Goal: Task Accomplishment & Management: Use online tool/utility

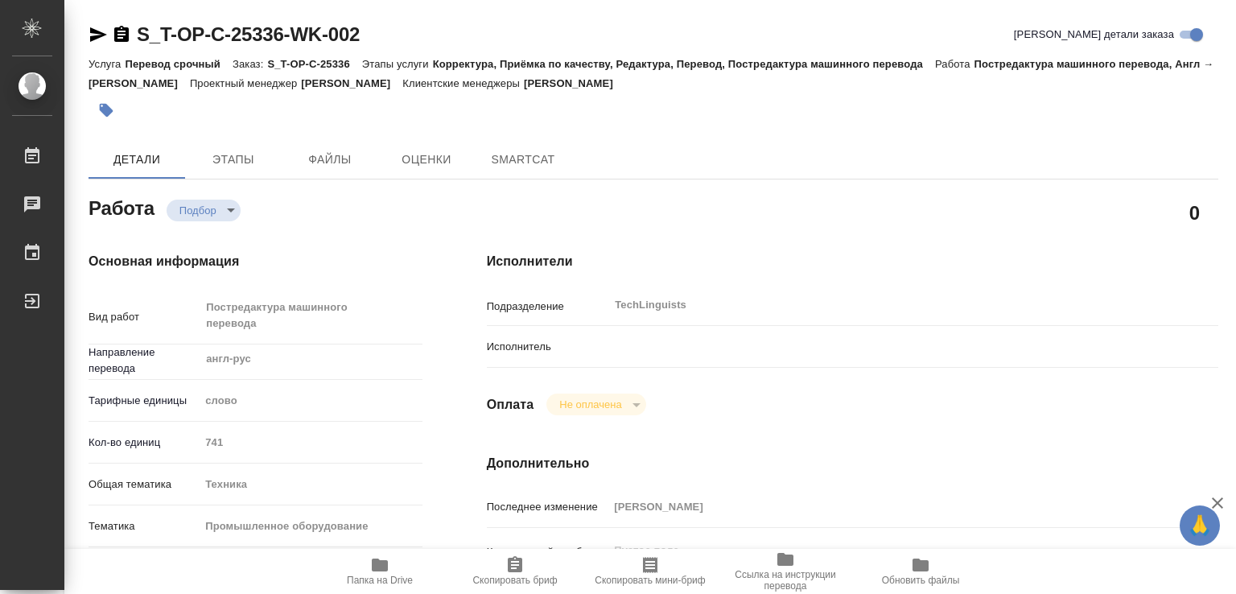
type textarea "x"
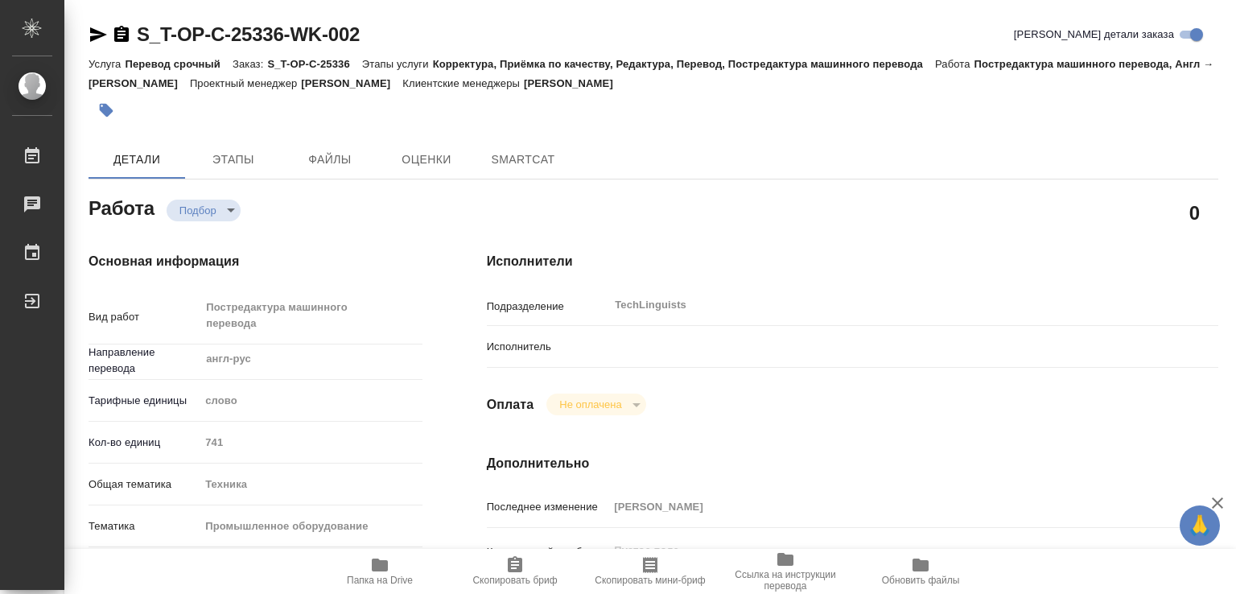
type textarea "x"
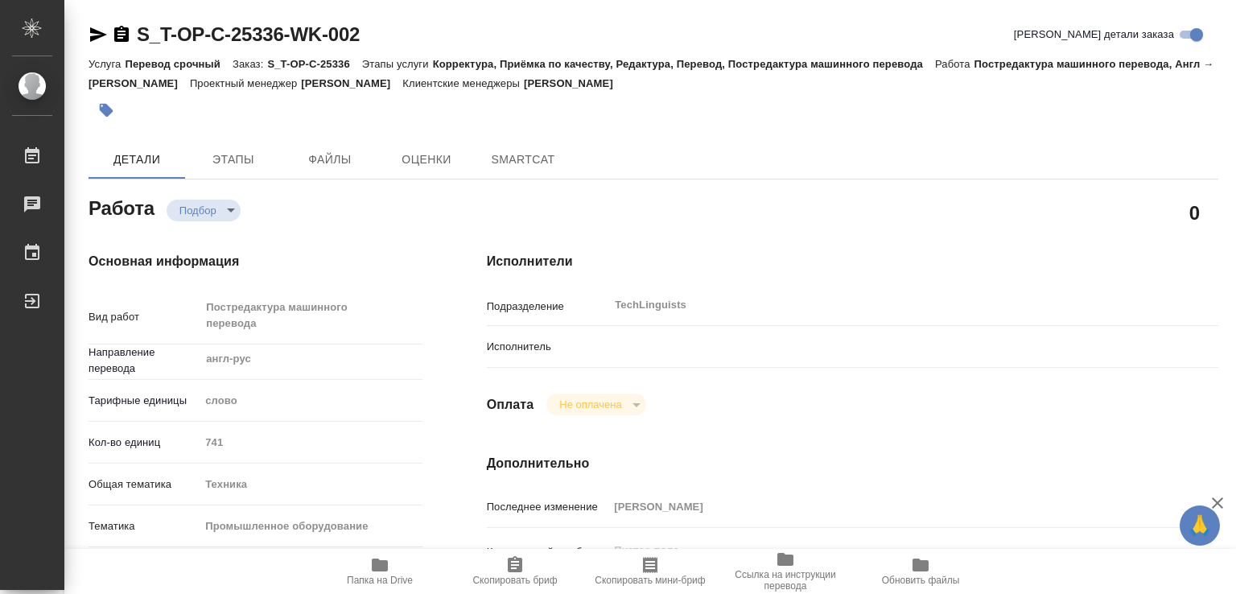
type textarea "x"
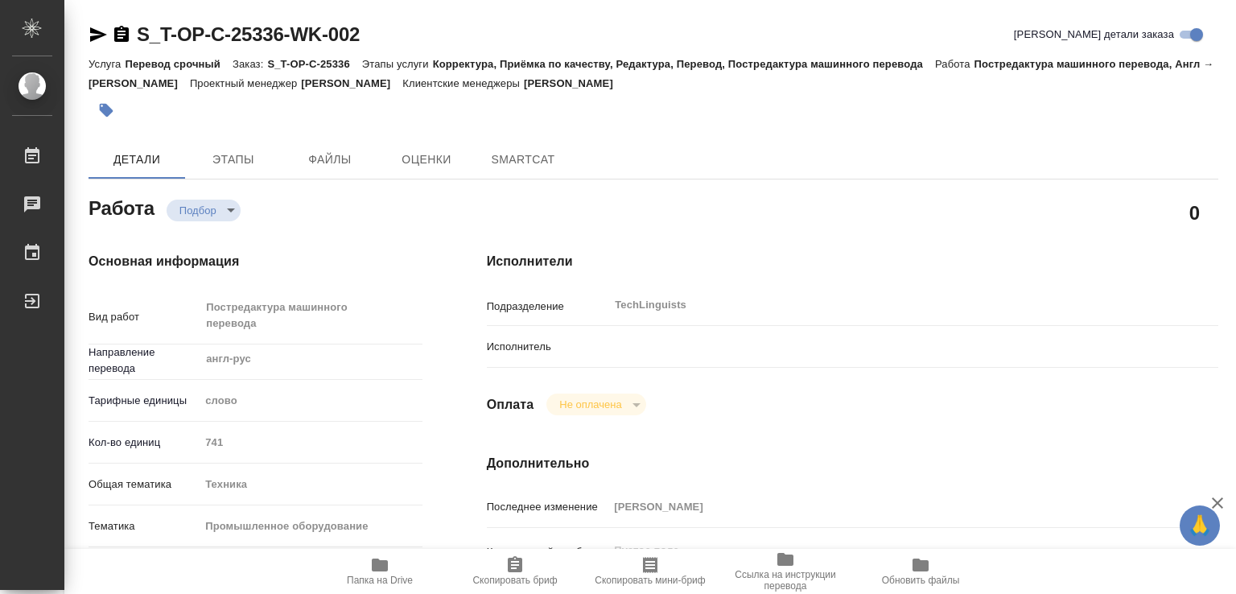
type textarea "x"
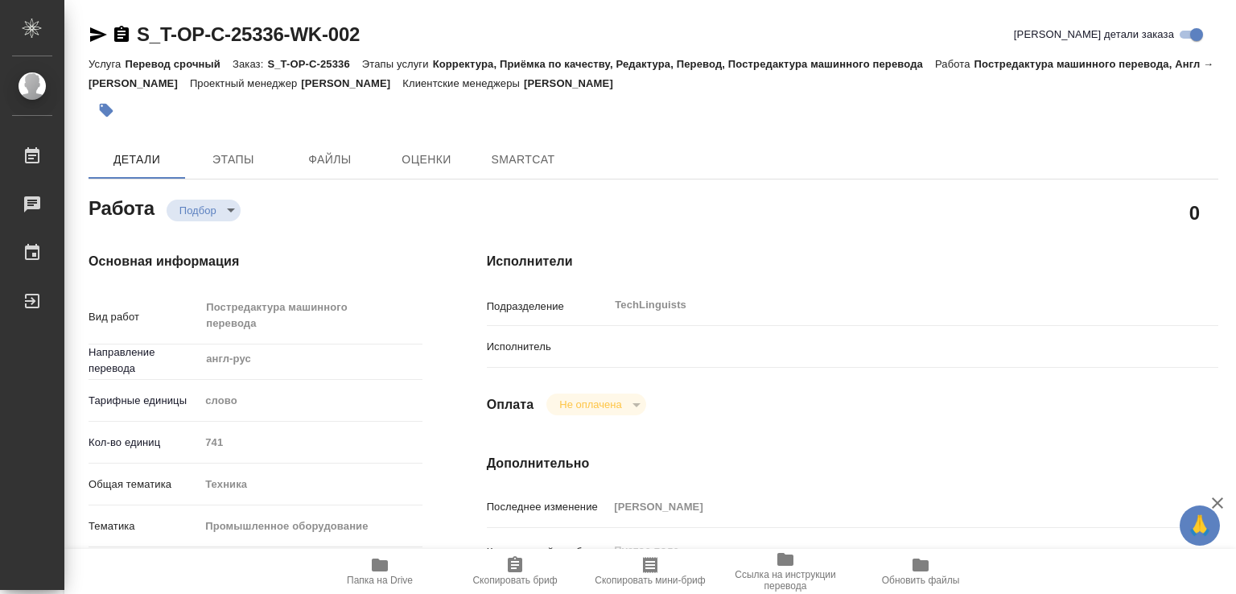
type textarea "x"
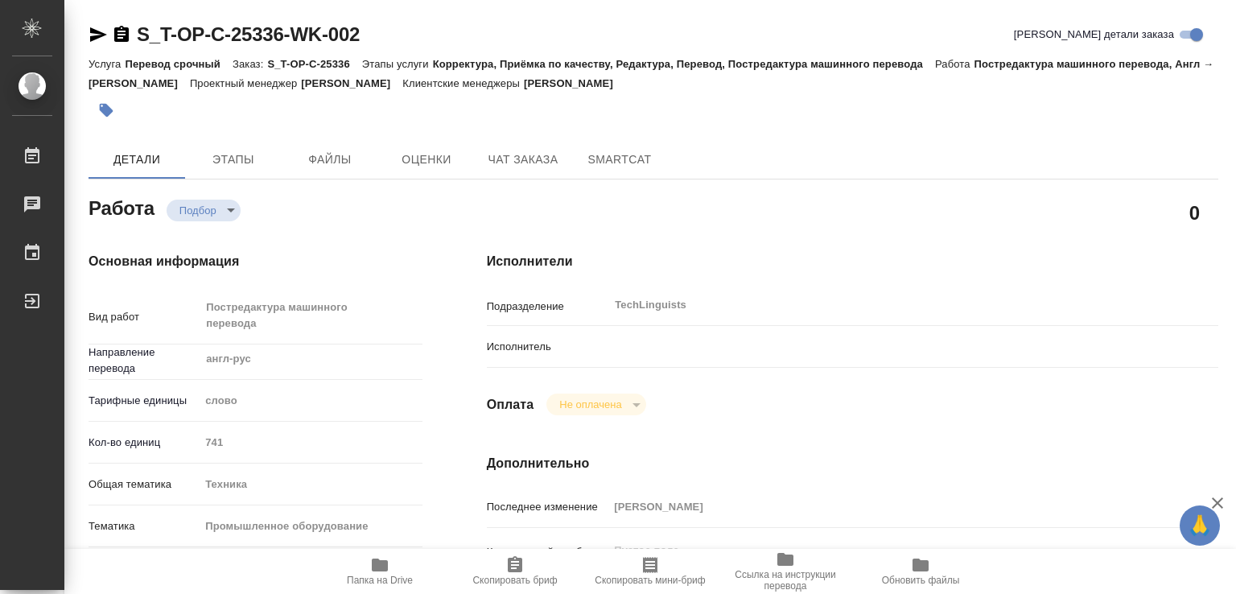
type textarea "x"
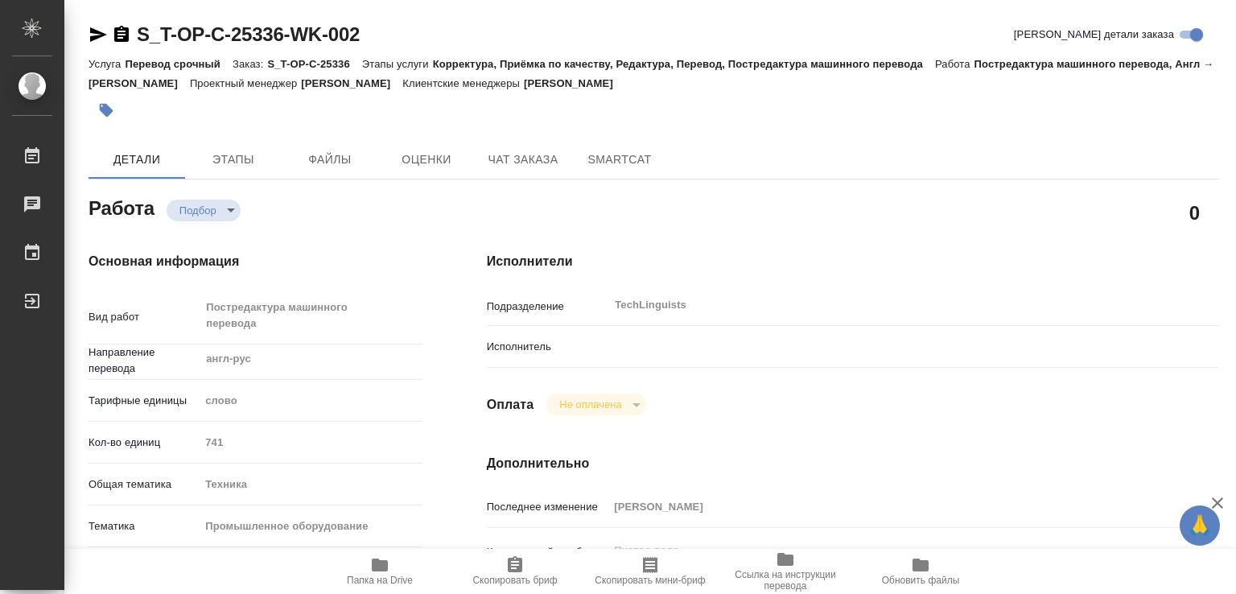
type textarea "x"
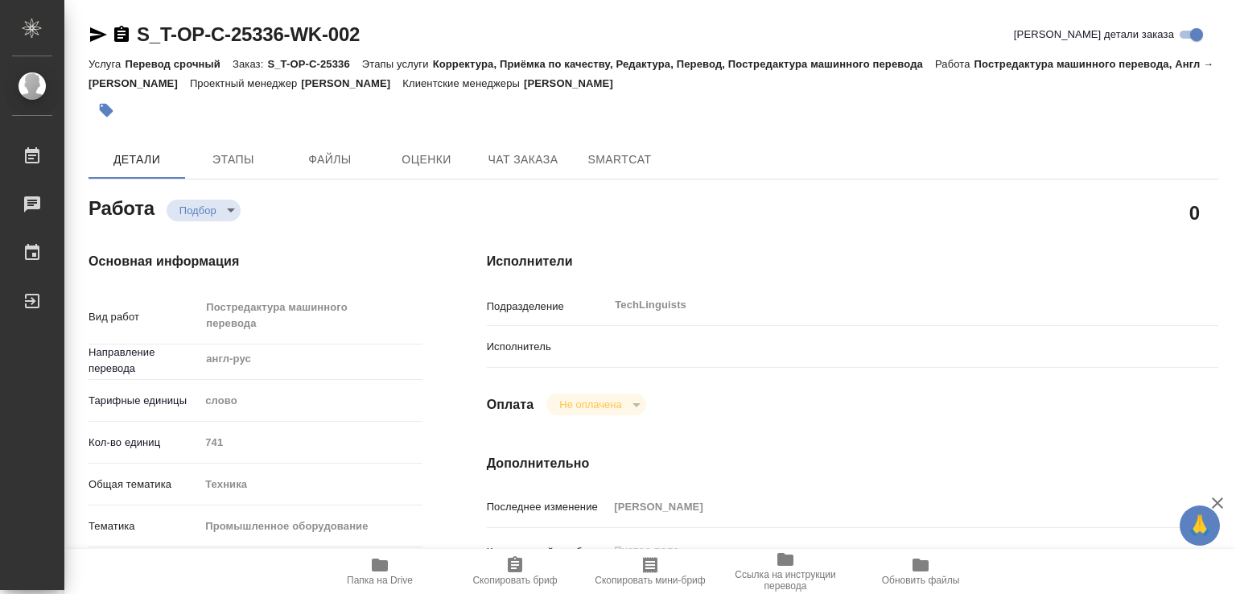
scroll to position [80, 0]
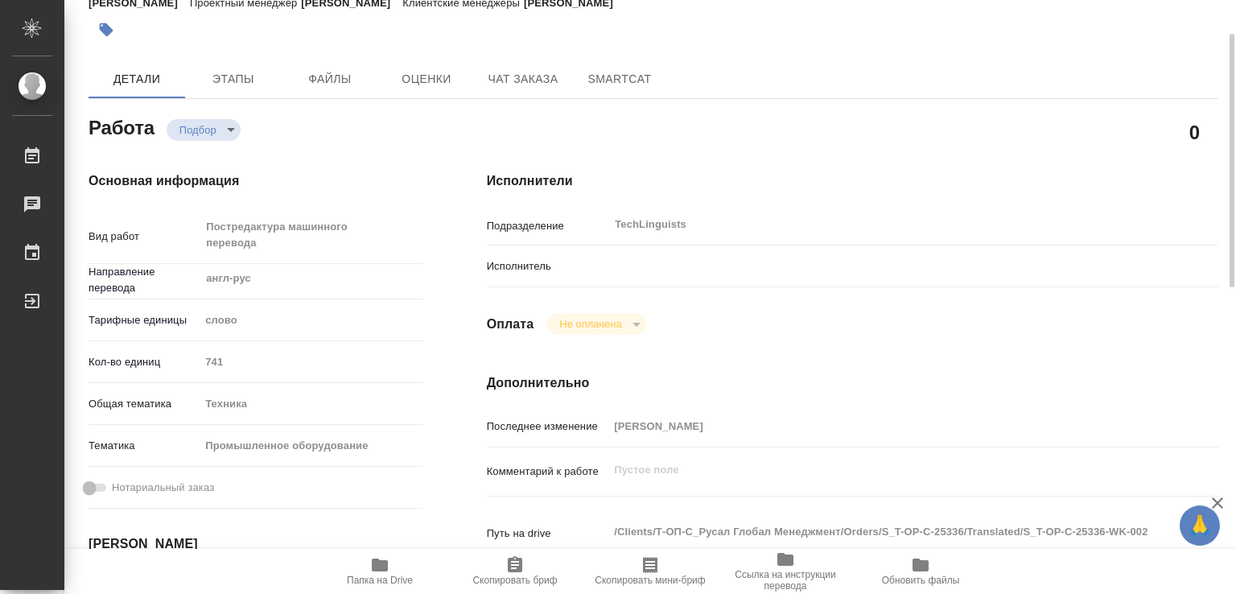
click at [609, 283] on div "Исполнитель" at bounding box center [852, 273] width 731 height 42
click at [610, 273] on div at bounding box center [882, 266] width 549 height 28
